Goal: Task Accomplishment & Management: Manage account settings

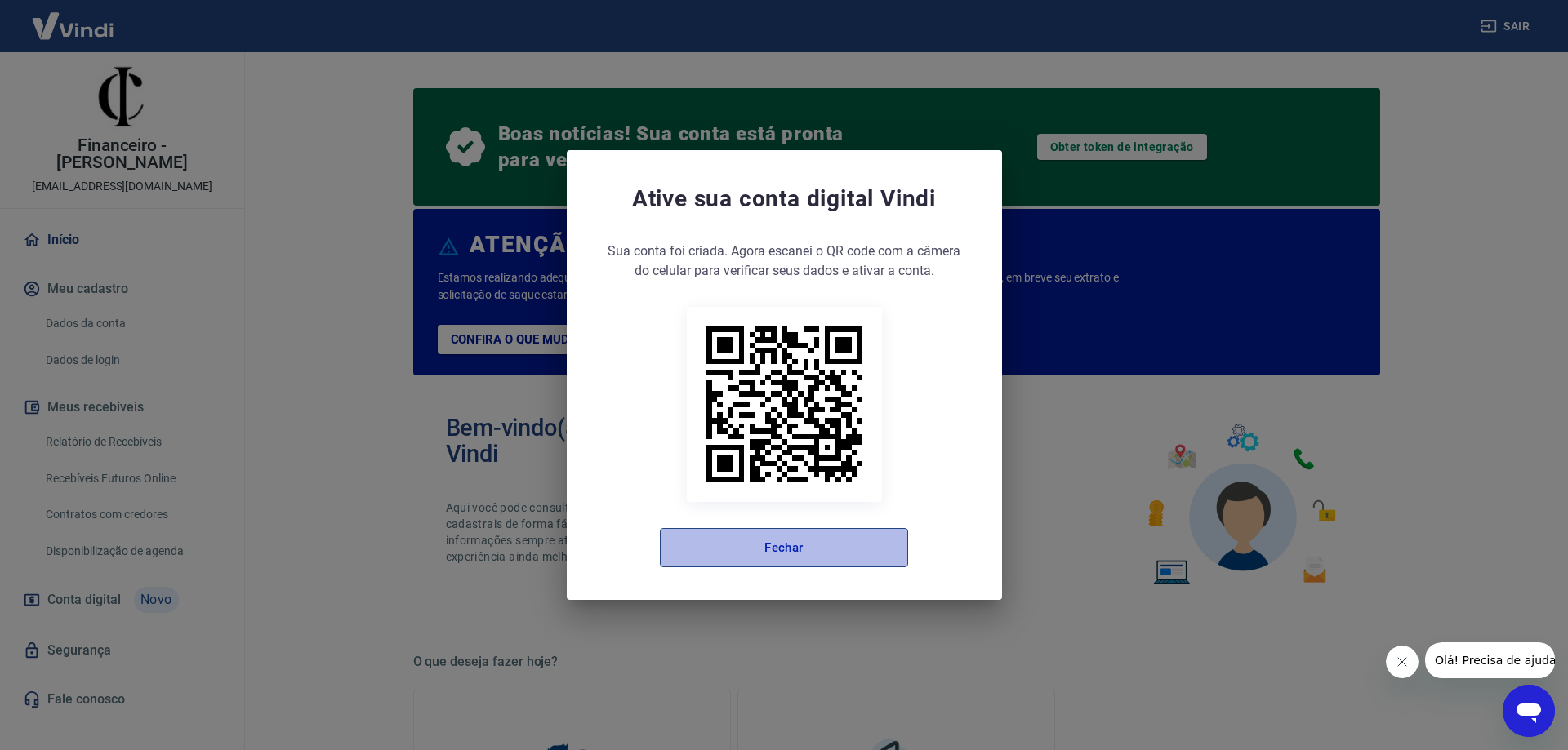
click at [805, 560] on button "Fechar" at bounding box center [783, 548] width 248 height 39
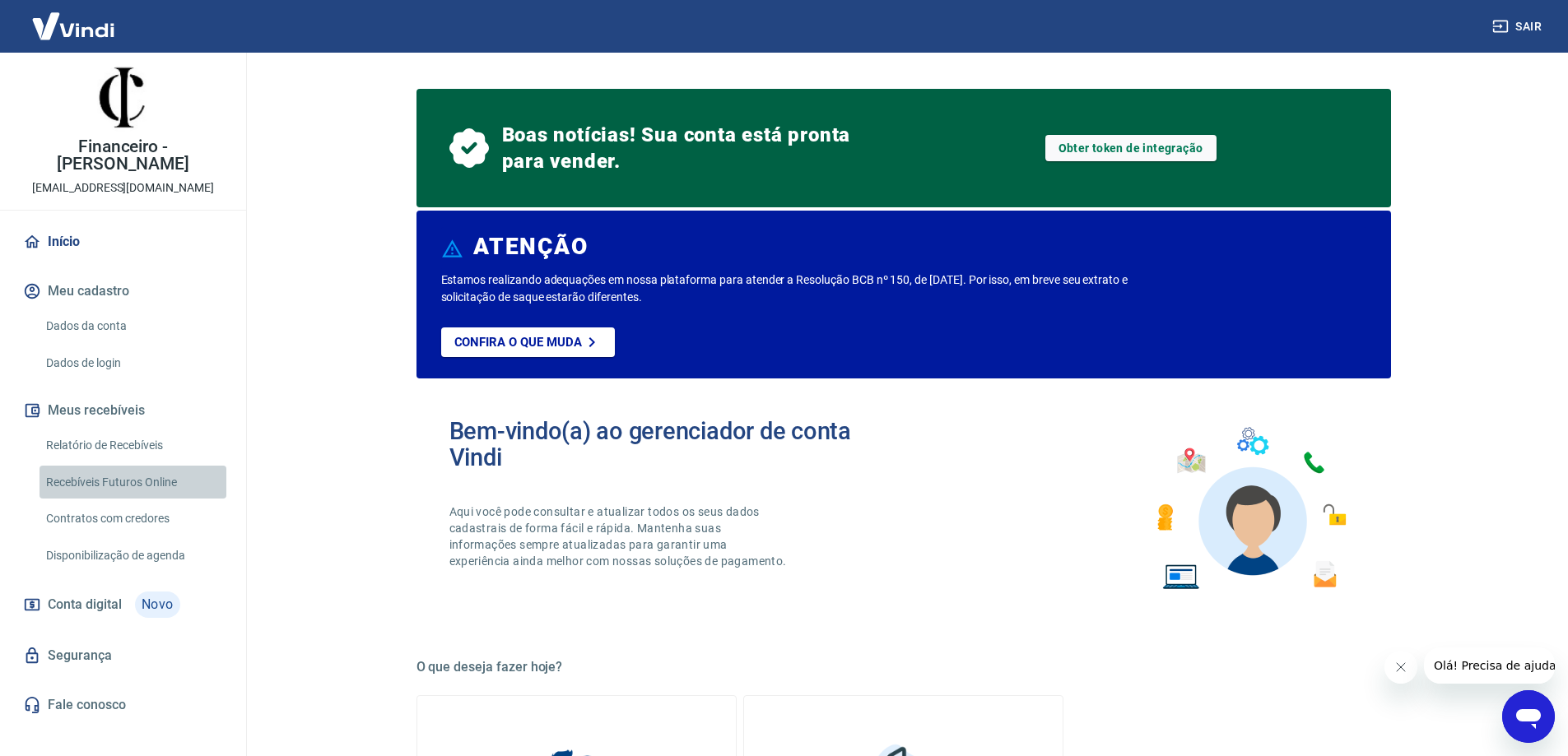
click at [157, 466] on link "Recebíveis Futuros Online" at bounding box center [133, 482] width 187 height 33
click at [123, 313] on link "Dados da conta" at bounding box center [133, 326] width 187 height 33
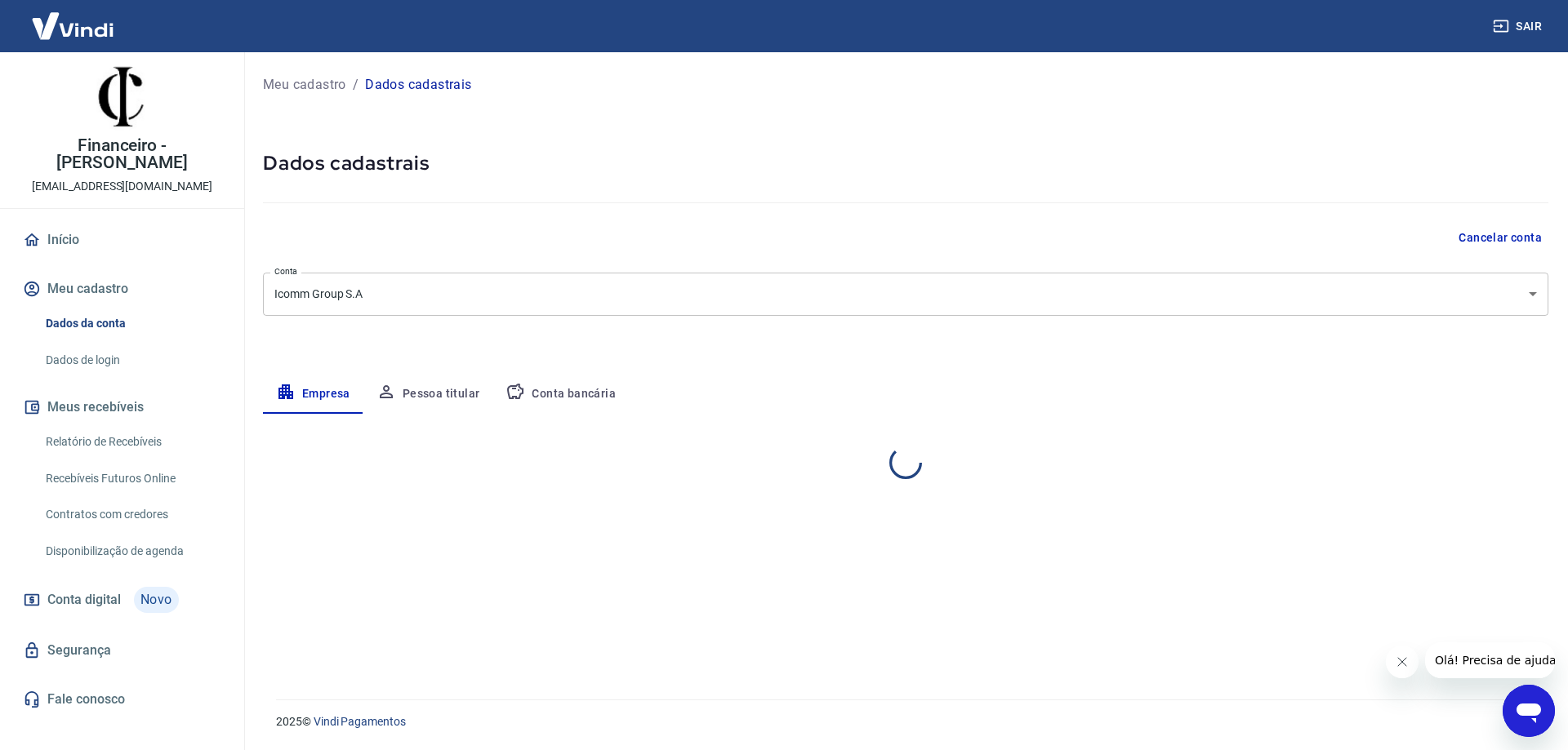
select select "SP"
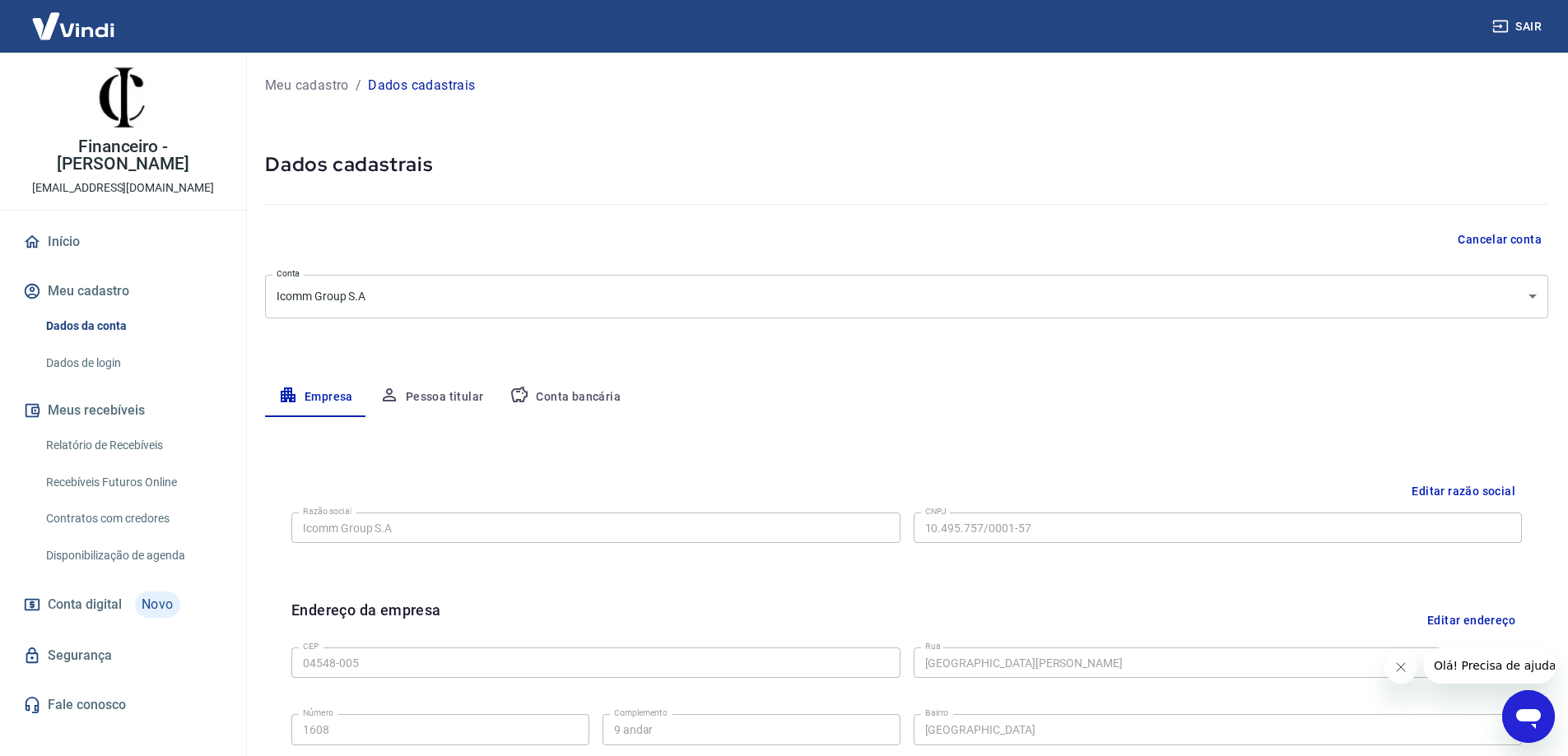
click at [583, 390] on button "Conta bancária" at bounding box center [565, 398] width 137 height 40
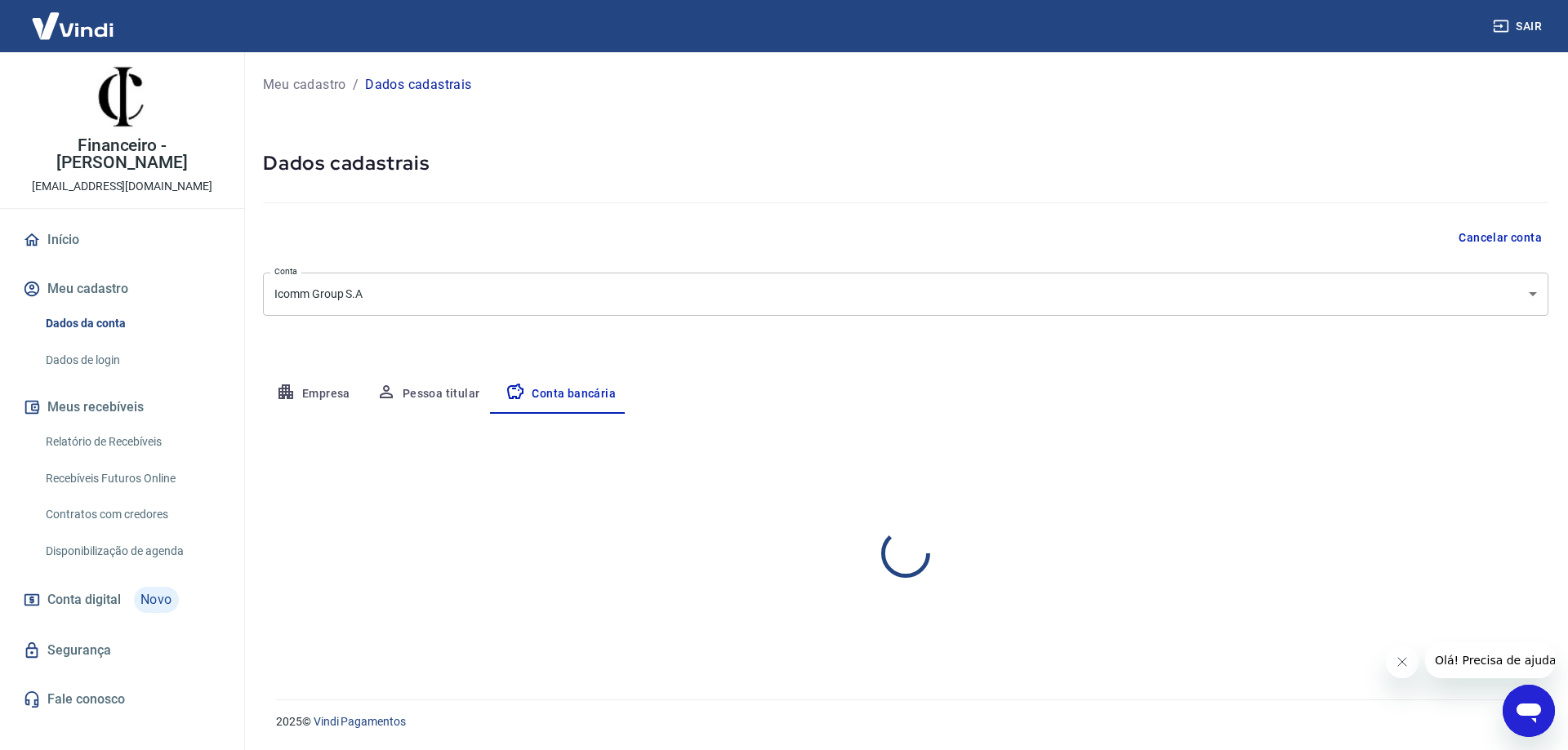
select select "1"
click at [1503, 462] on button "Editar conta bancária" at bounding box center [1479, 462] width 136 height 31
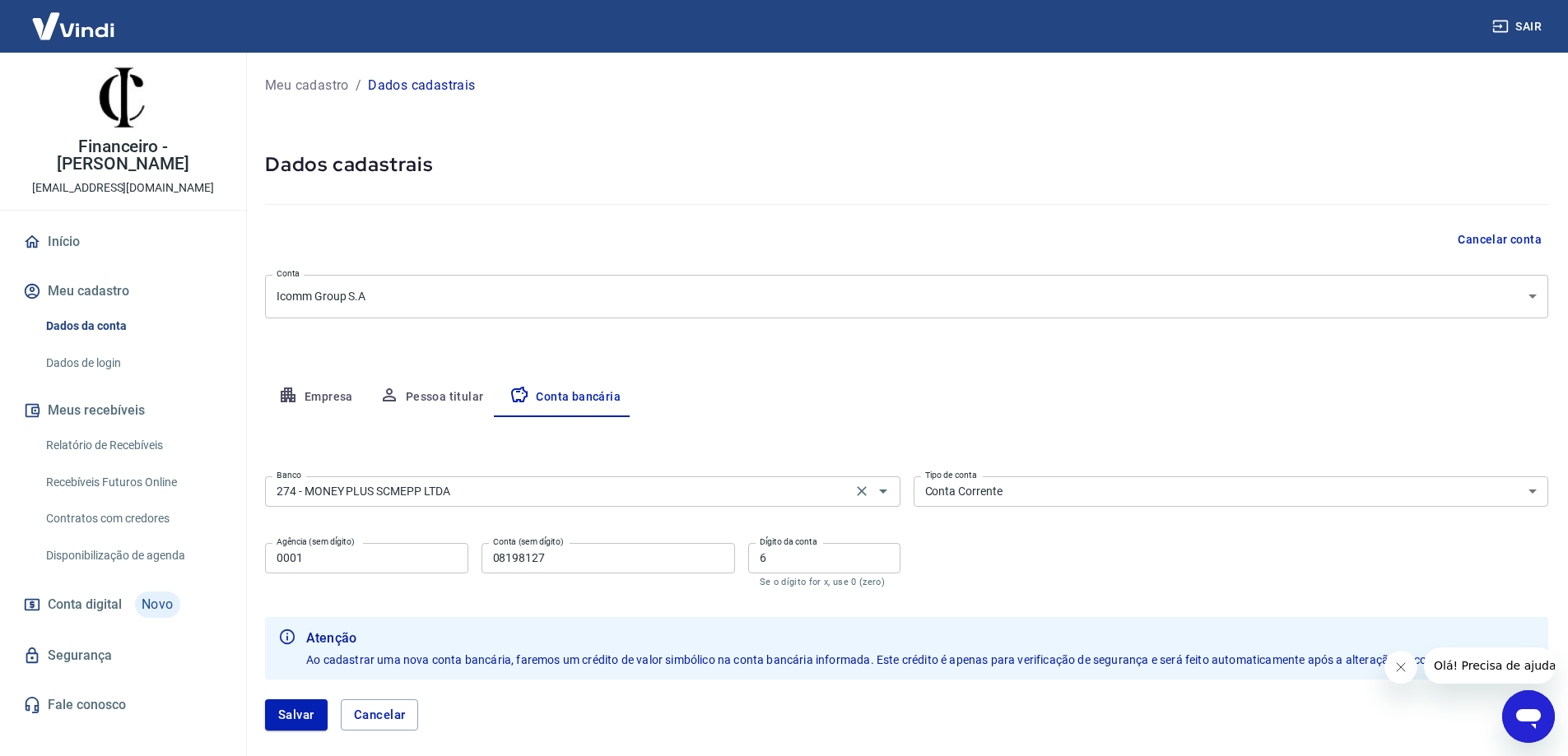
click at [560, 497] on input "274 - MONEY PLUS SCMEPP LTDA" at bounding box center [558, 492] width 577 height 21
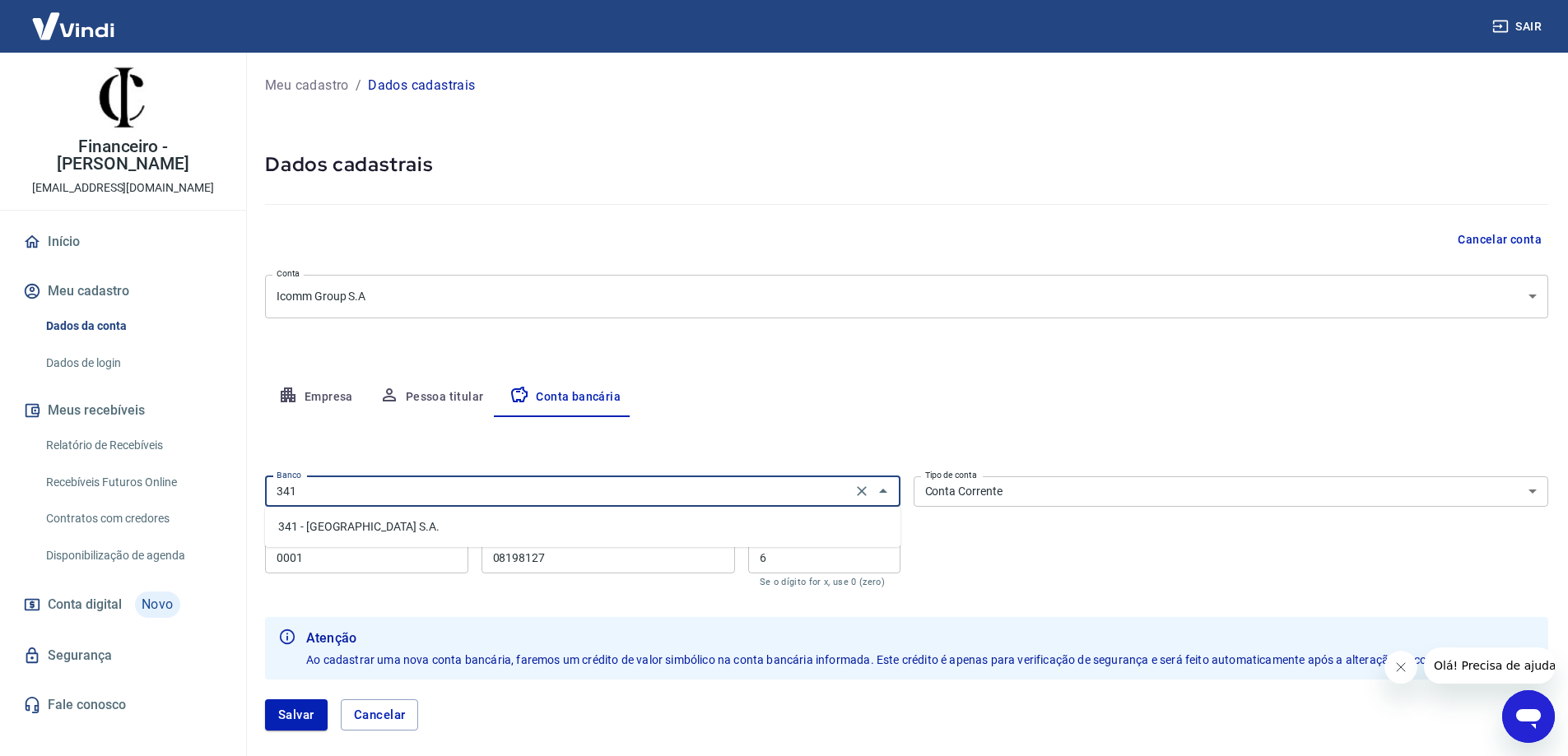
click at [374, 528] on li "341 - [GEOGRAPHIC_DATA] S.A." at bounding box center [583, 527] width 635 height 27
type input "341 - [GEOGRAPHIC_DATA] S.A."
click at [405, 561] on input "0001" at bounding box center [366, 558] width 203 height 31
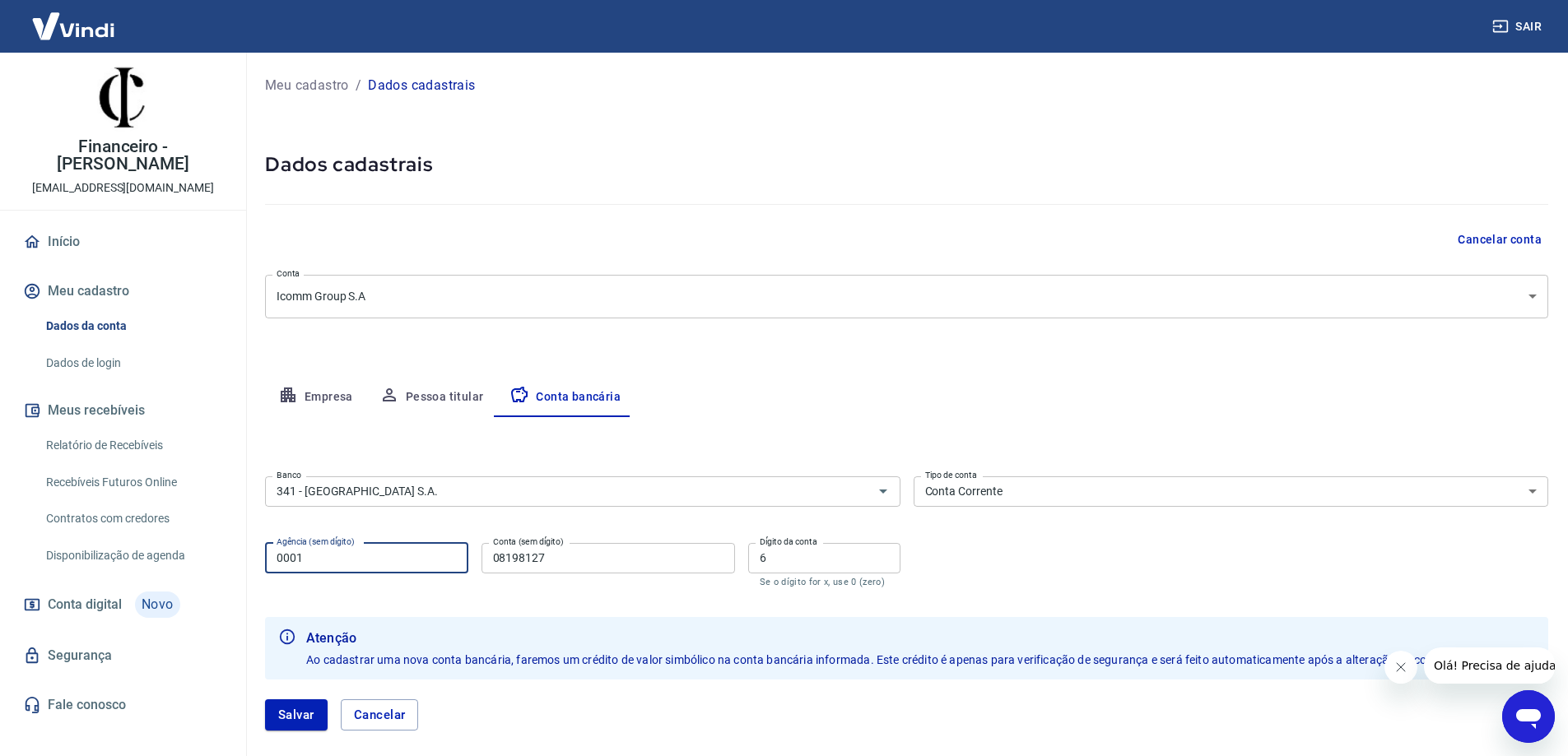
click at [405, 561] on input "0001" at bounding box center [366, 558] width 203 height 31
type input "3130"
click at [604, 563] on input "08198127" at bounding box center [608, 558] width 254 height 31
type input "56000"
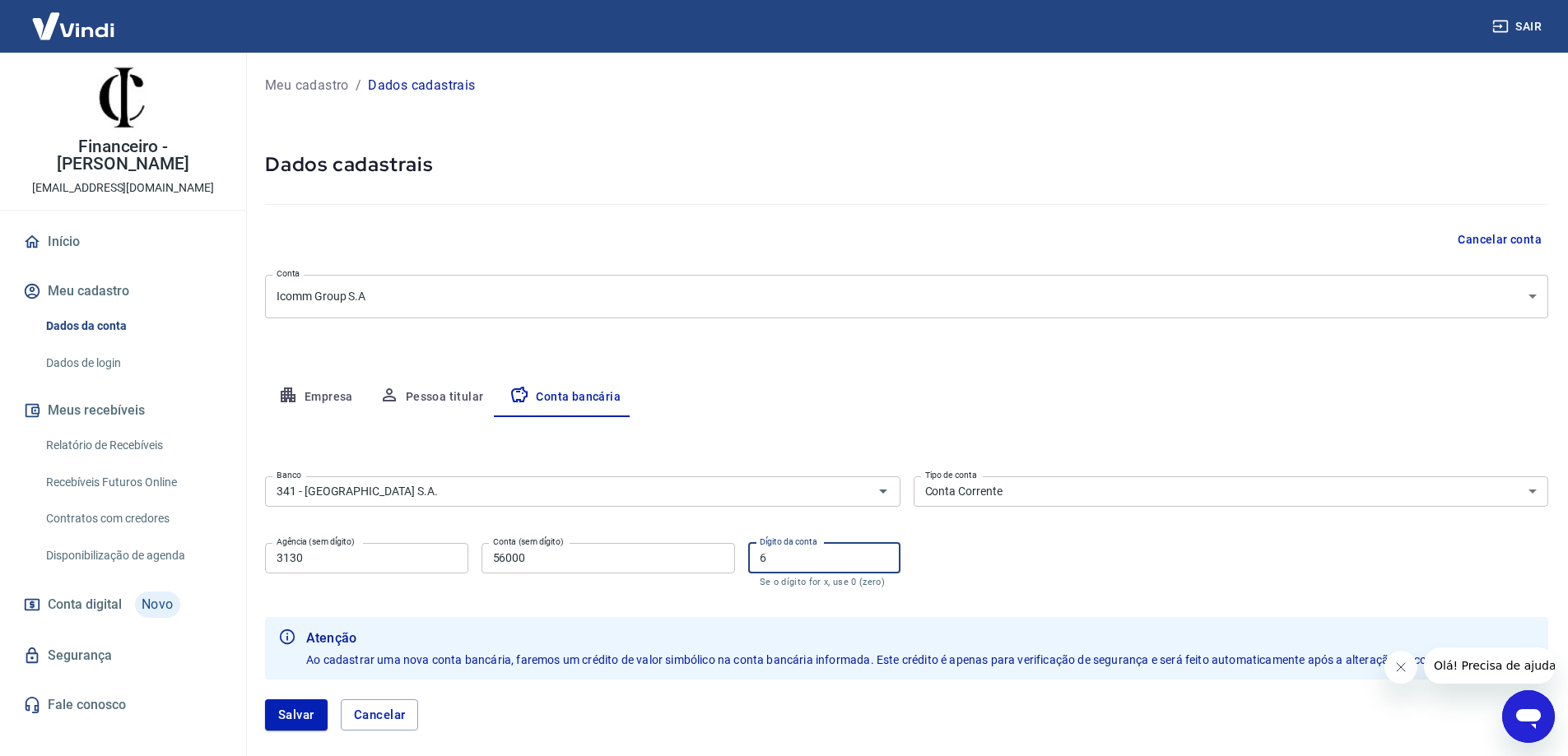
click at [810, 569] on input "6" at bounding box center [824, 558] width 152 height 31
type input ","
type input "0"
click at [508, 558] on input "56000" at bounding box center [608, 558] width 254 height 31
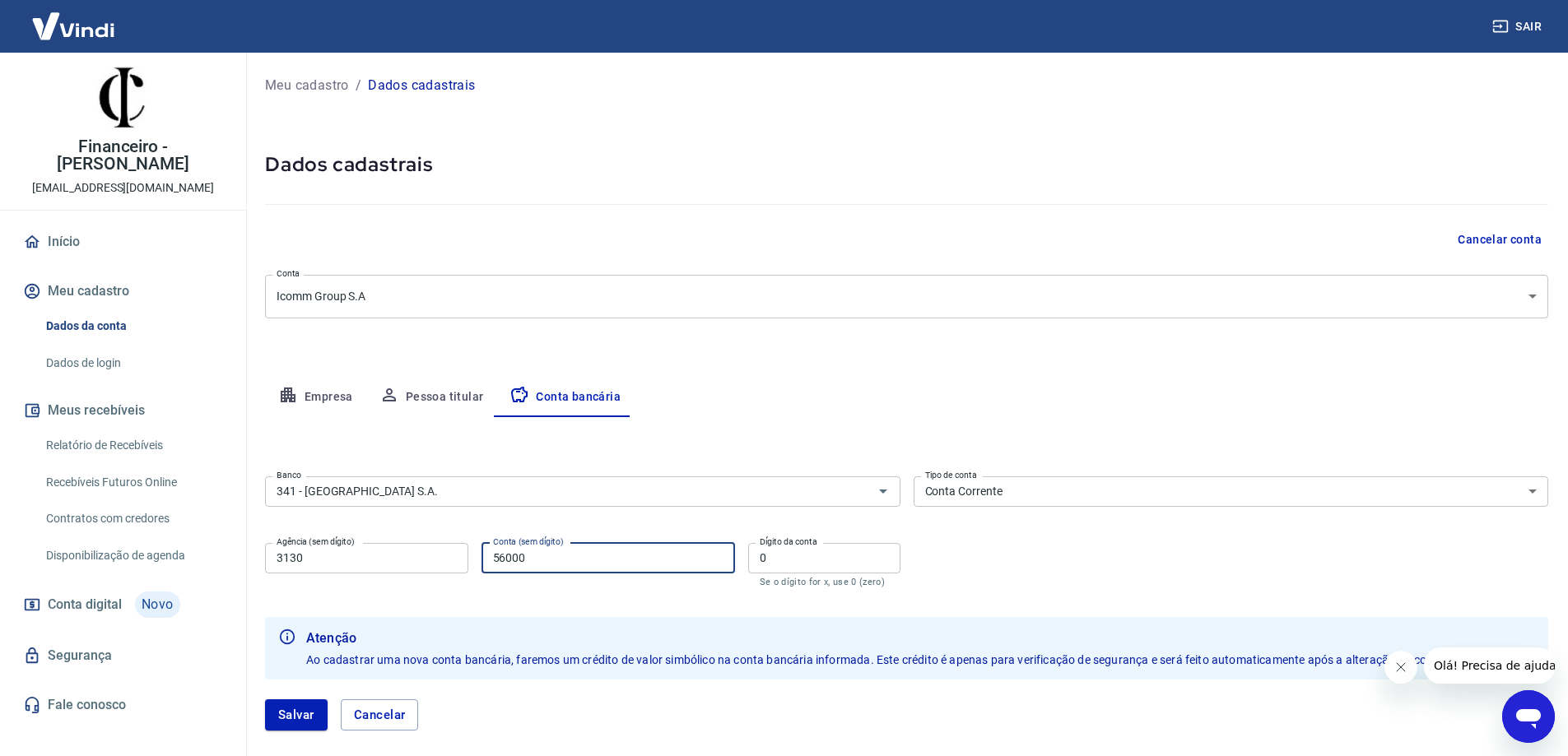
click at [1084, 576] on div "Banco 341 - ITAÚ UNIBANCO S.A. Banco Tipo de conta Conta Corrente Conta Poupanç…" at bounding box center [907, 530] width 1283 height 121
click at [287, 712] on button "Salvar" at bounding box center [296, 715] width 62 height 32
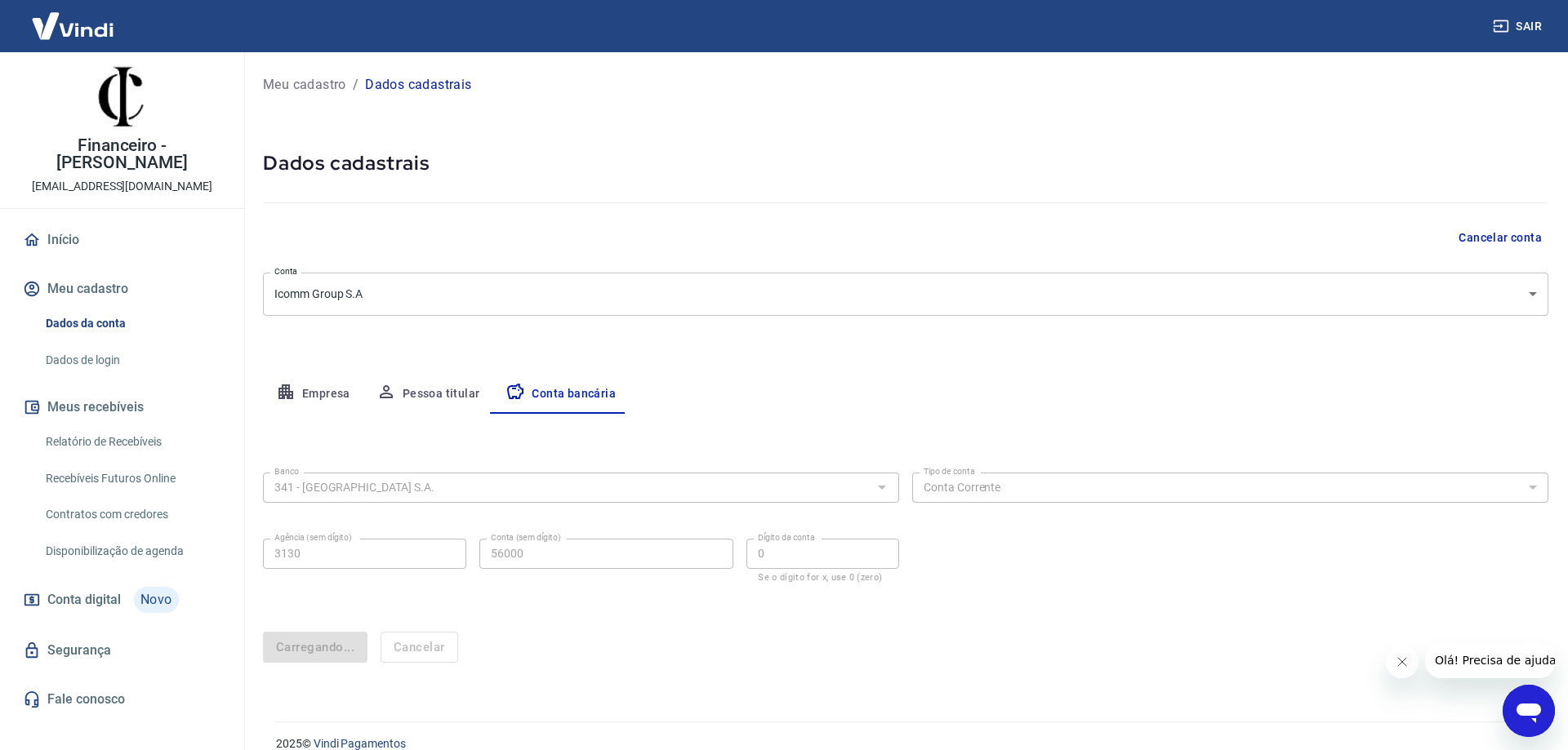
select select "1"
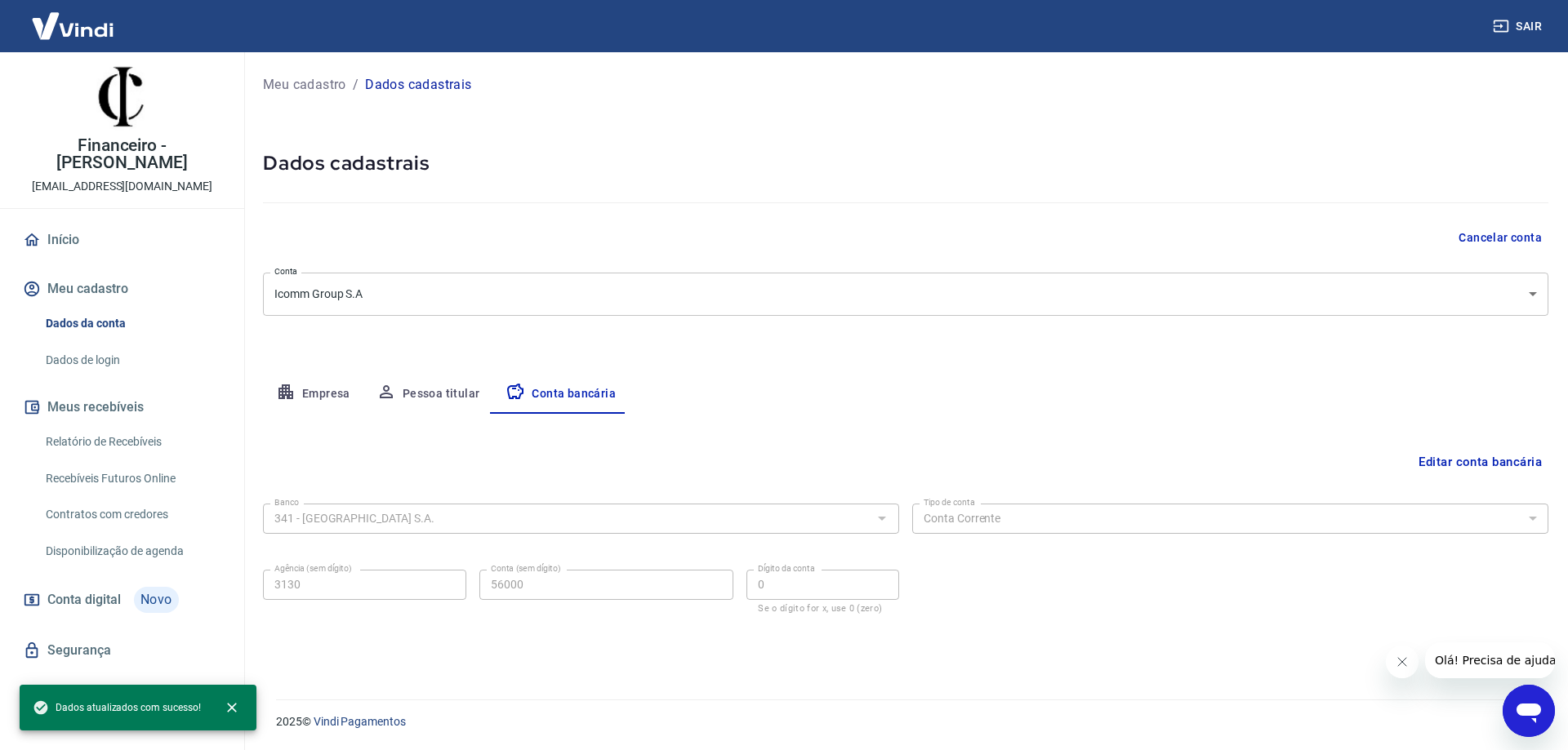
click at [896, 685] on div "2025 © Vindi Pagamentos" at bounding box center [901, 715] width 1291 height 70
